Goal: Information Seeking & Learning: Learn about a topic

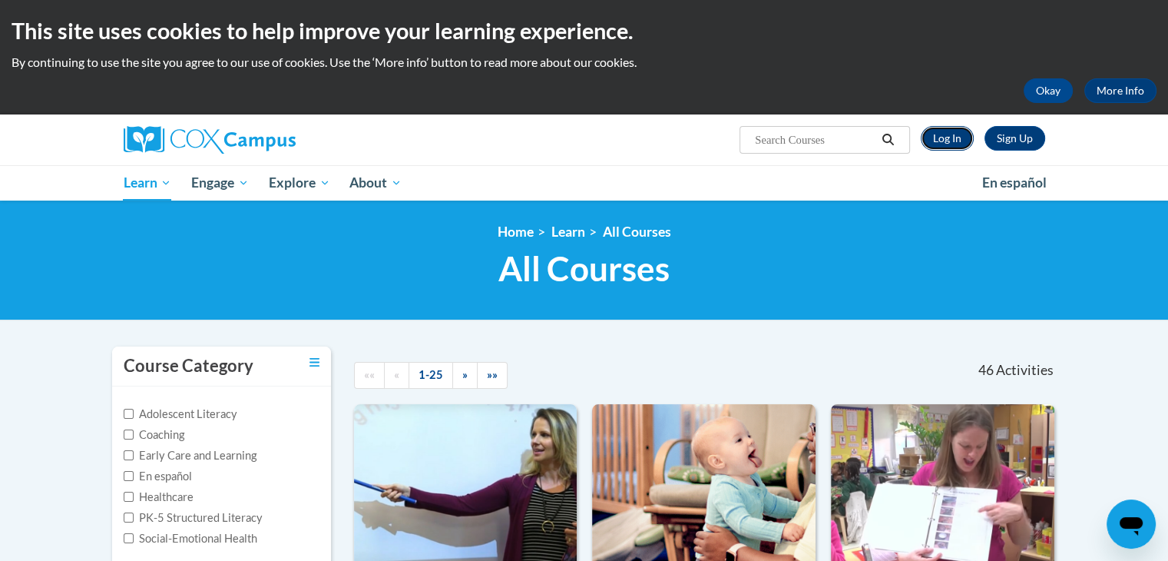
click at [952, 136] on link "Log In" at bounding box center [947, 138] width 53 height 25
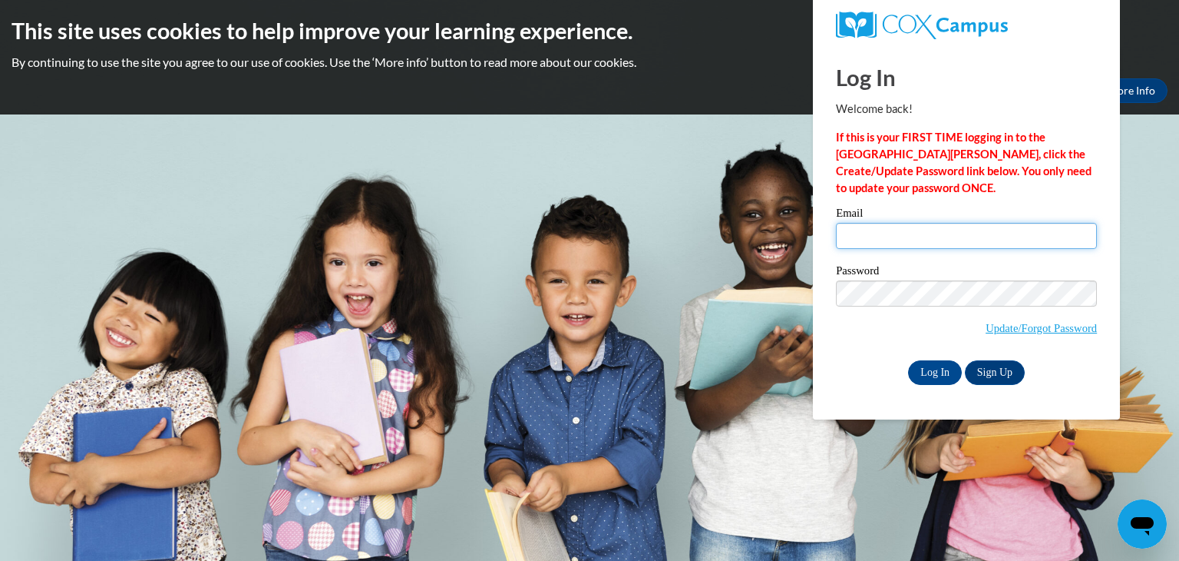
type input "aray.brito@icloud.com"
click at [875, 243] on input "aray.brito@icloud.com" at bounding box center [966, 236] width 261 height 26
click at [945, 374] on input "Log In" at bounding box center [935, 372] width 54 height 25
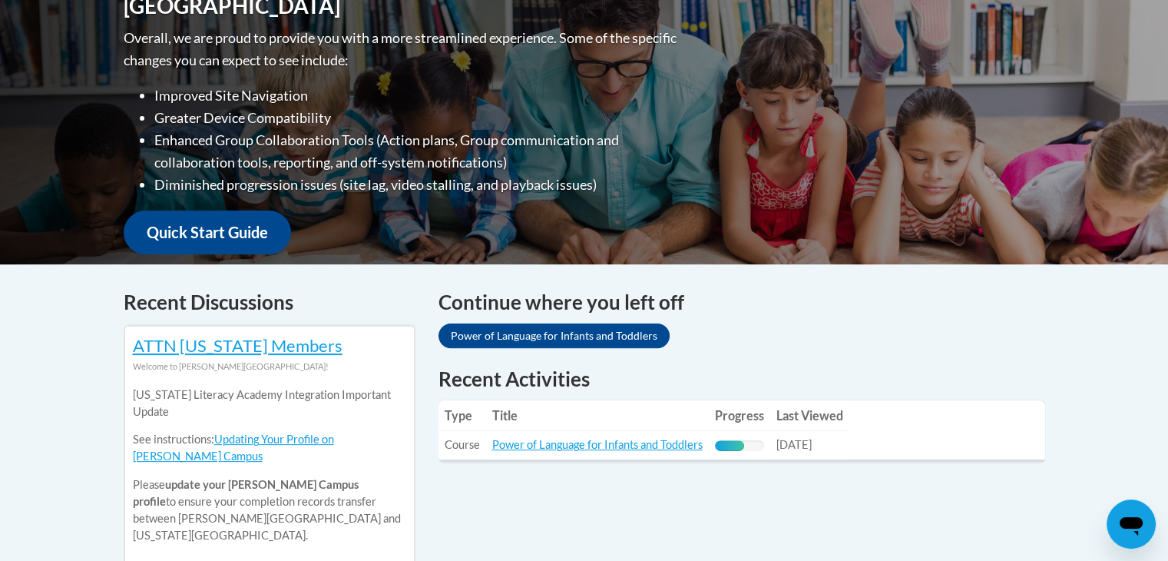
scroll to position [472, 0]
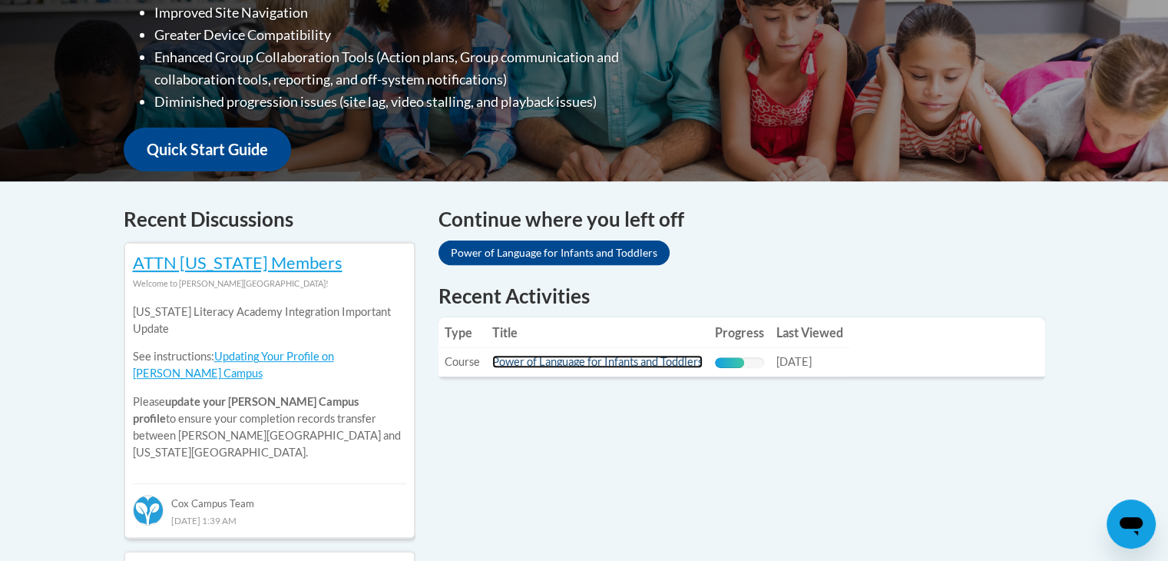
click at [697, 365] on link "Power of Language for Infants and Toddlers" at bounding box center [597, 361] width 210 height 13
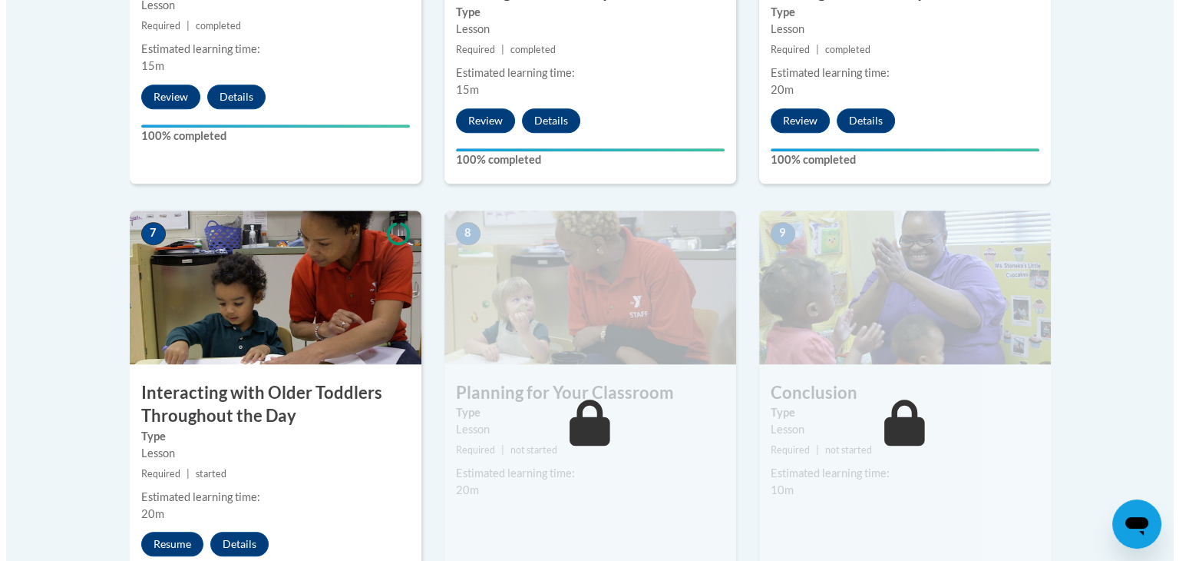
scroll to position [1181, 0]
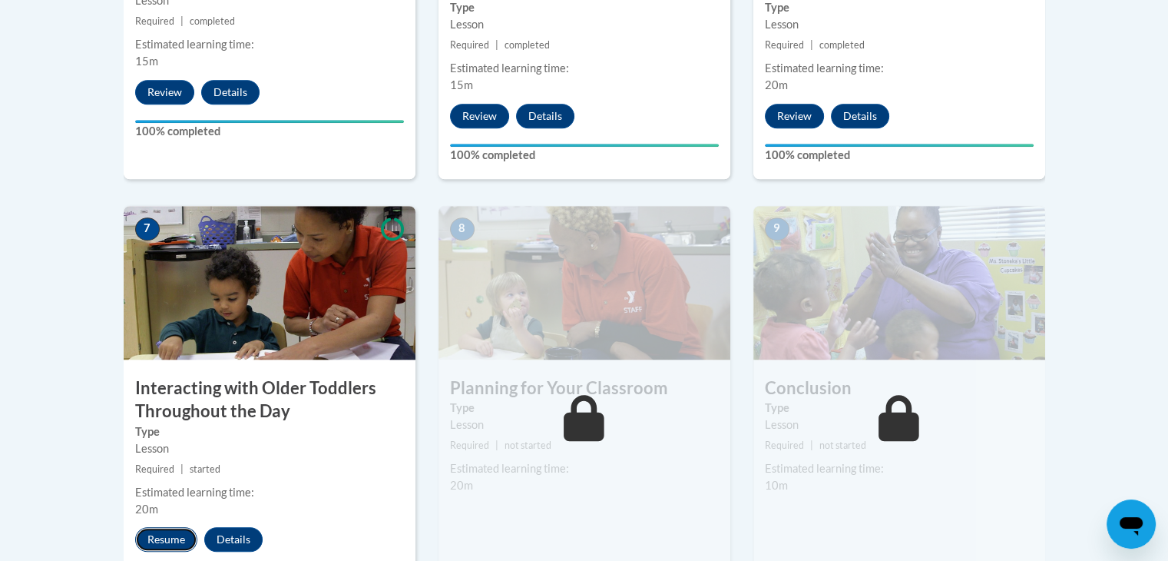
click at [164, 527] on button "Resume" at bounding box center [166, 539] width 62 height 25
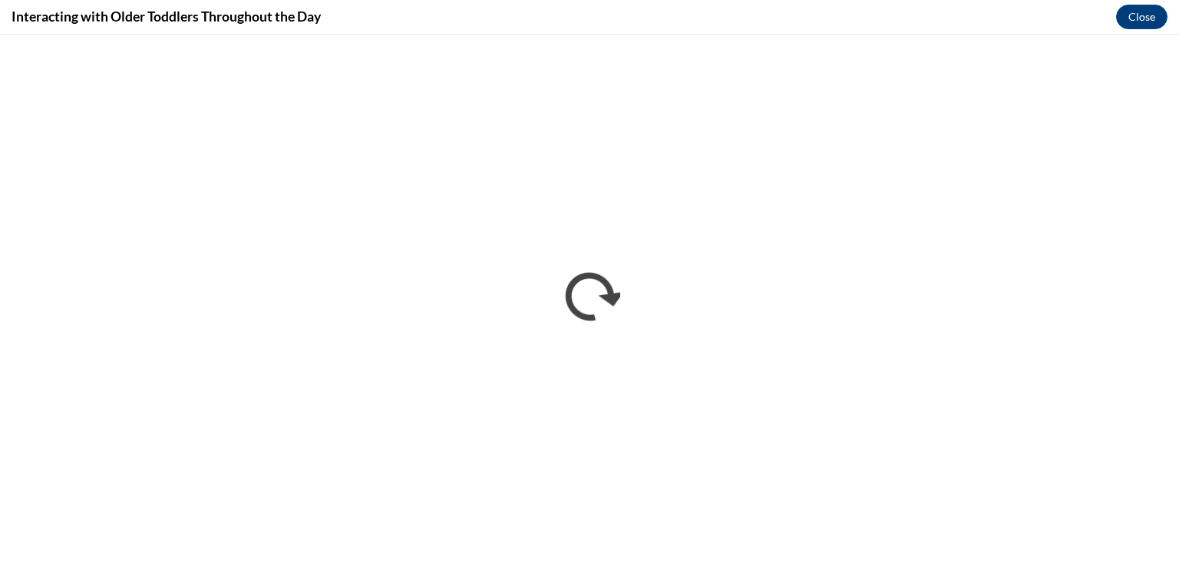
scroll to position [0, 0]
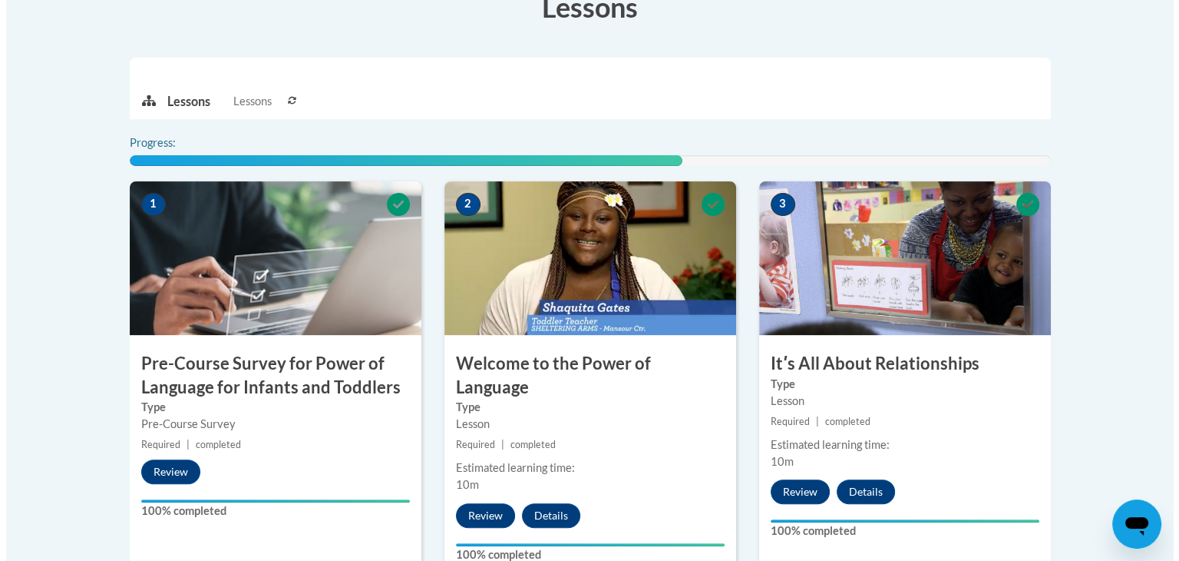
scroll to position [1416, 0]
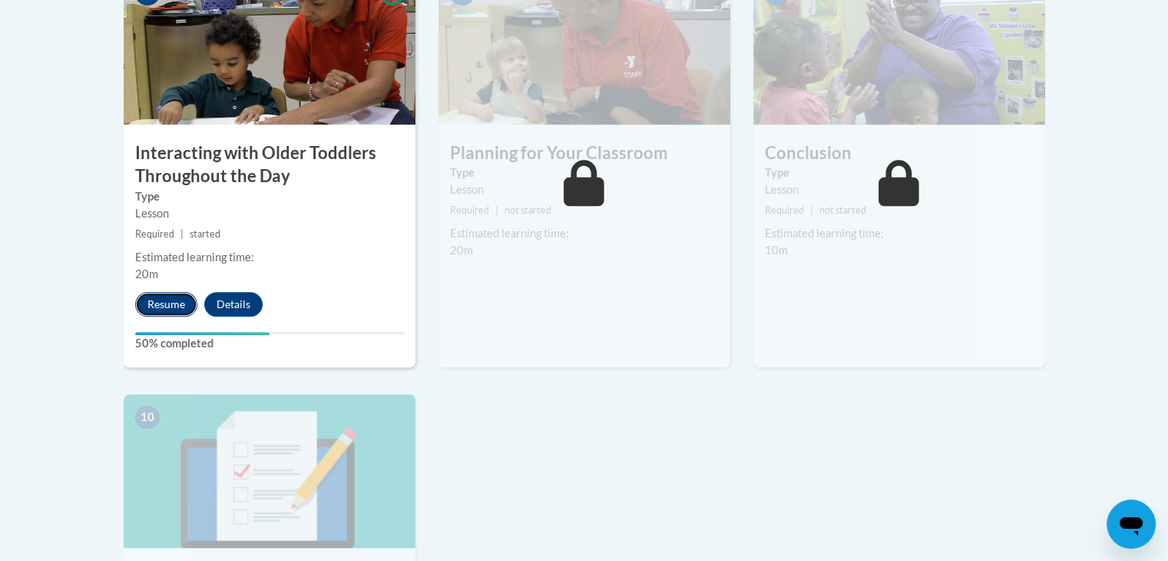
click at [183, 292] on button "Resume" at bounding box center [166, 304] width 62 height 25
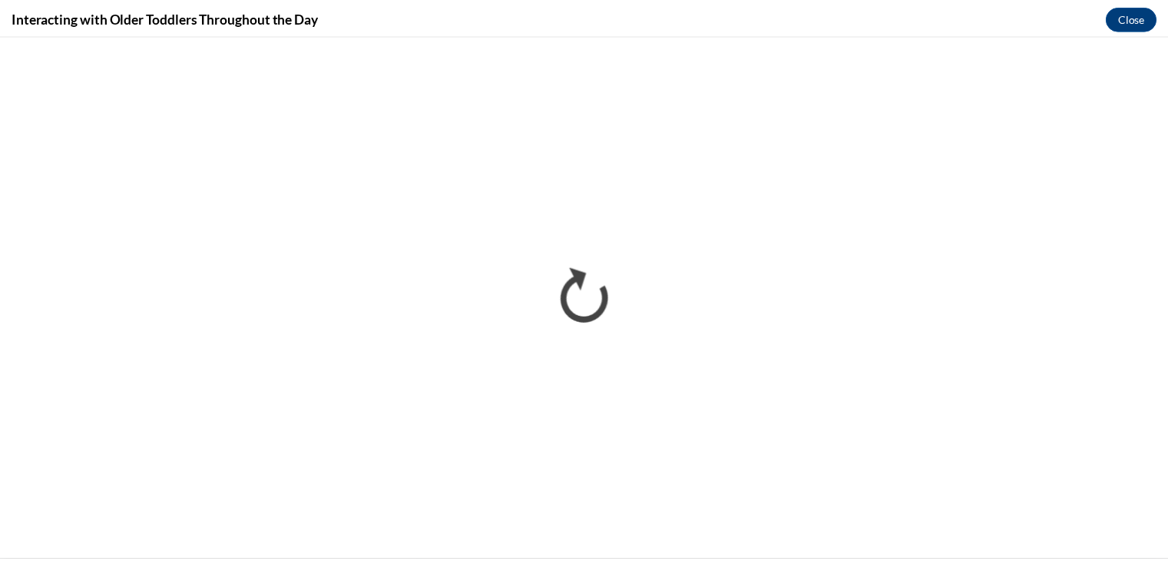
scroll to position [0, 0]
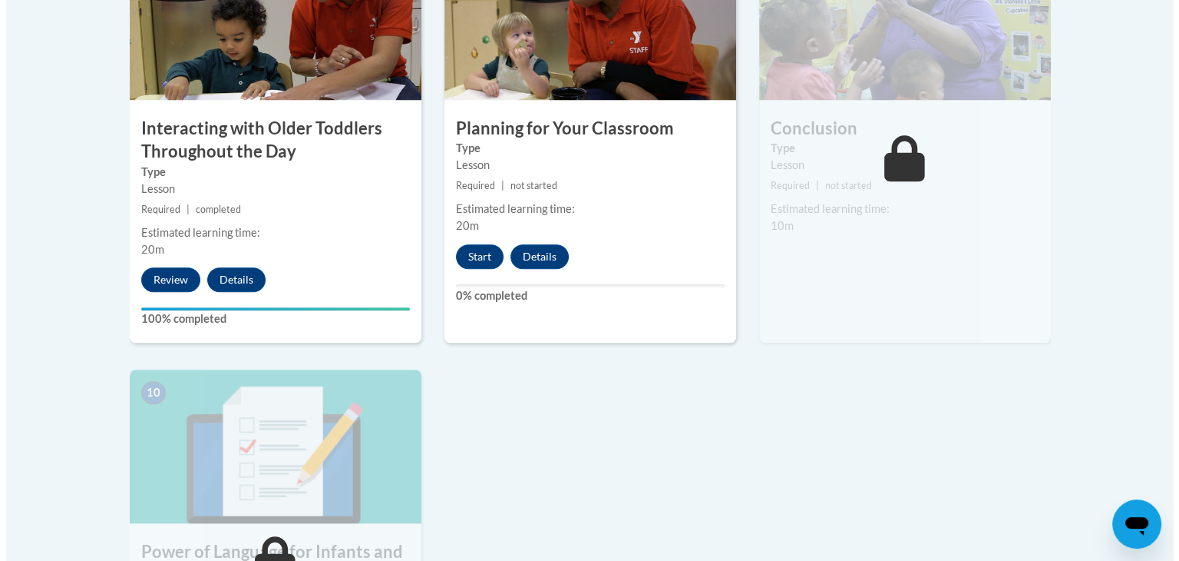
scroll to position [1439, 0]
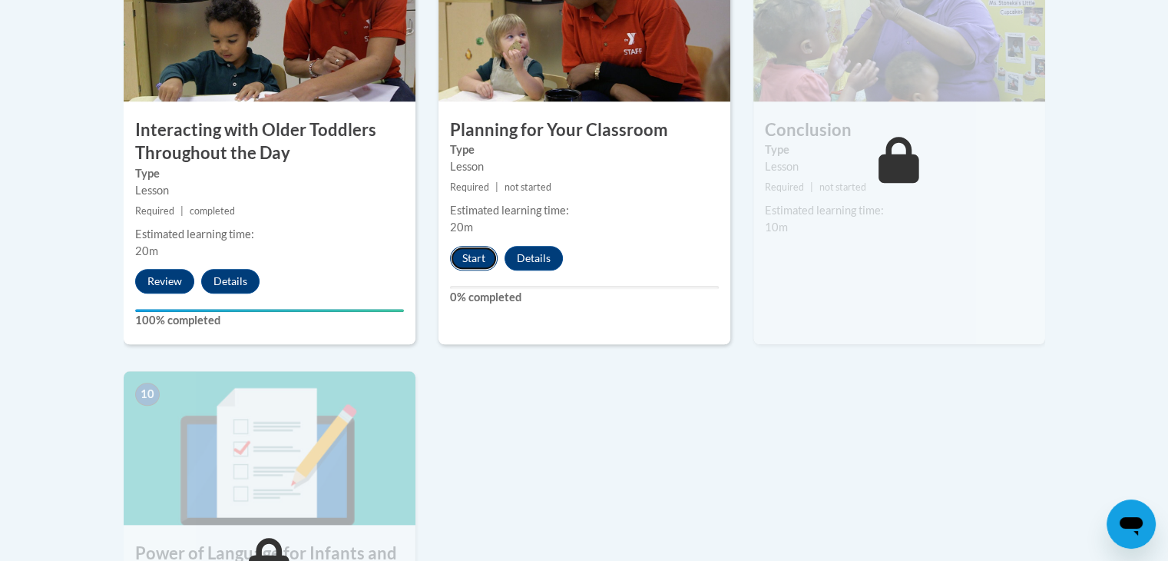
click at [483, 246] on button "Start" at bounding box center [474, 258] width 48 height 25
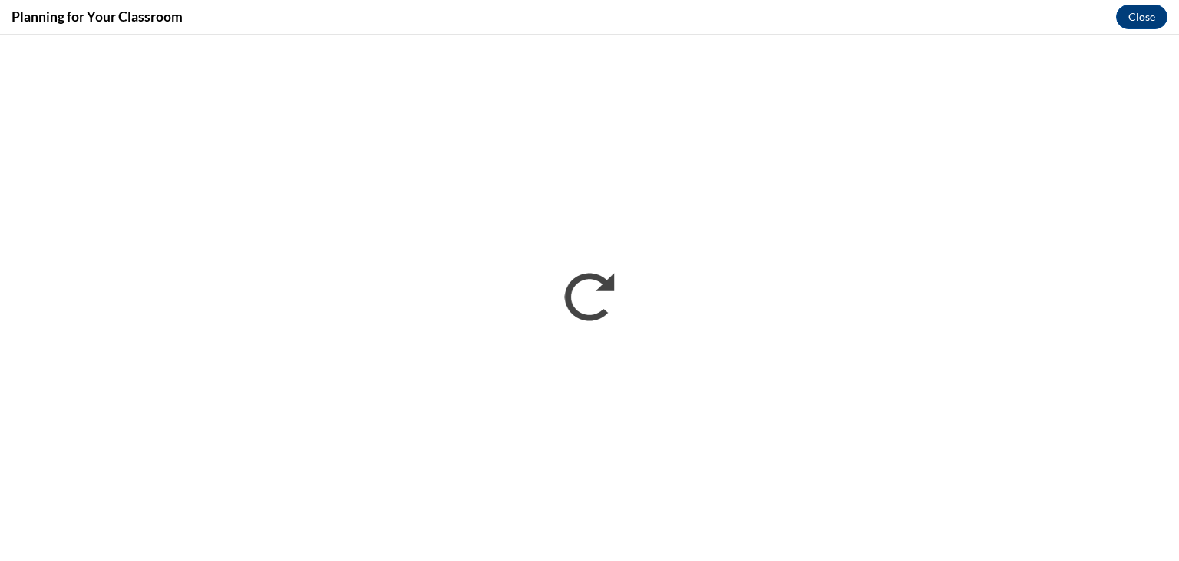
scroll to position [0, 0]
